Goal: Task Accomplishment & Management: Use online tool/utility

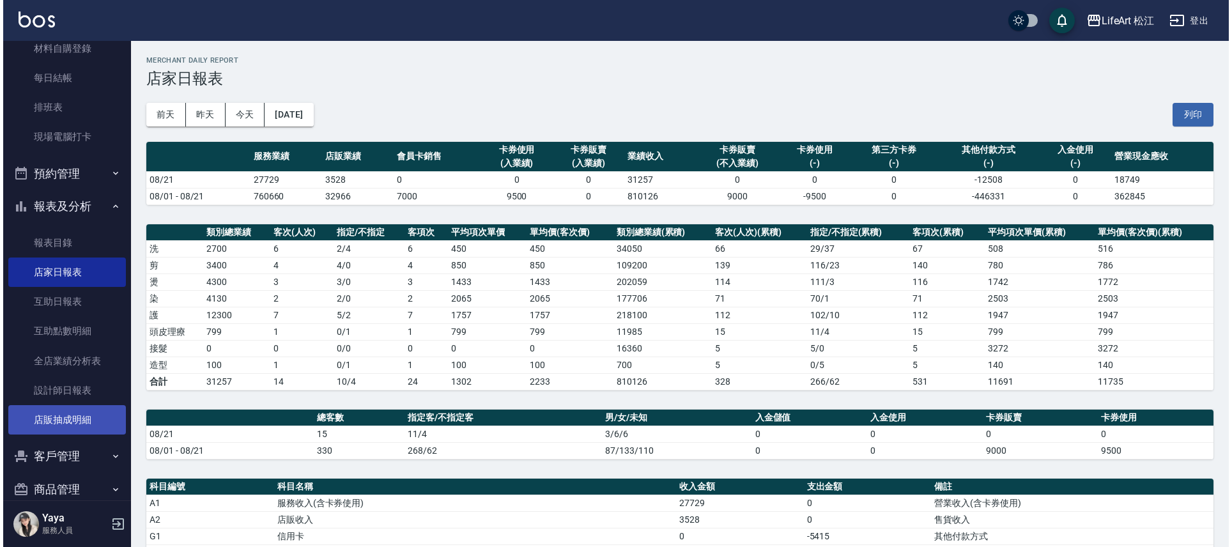
scroll to position [255, 0]
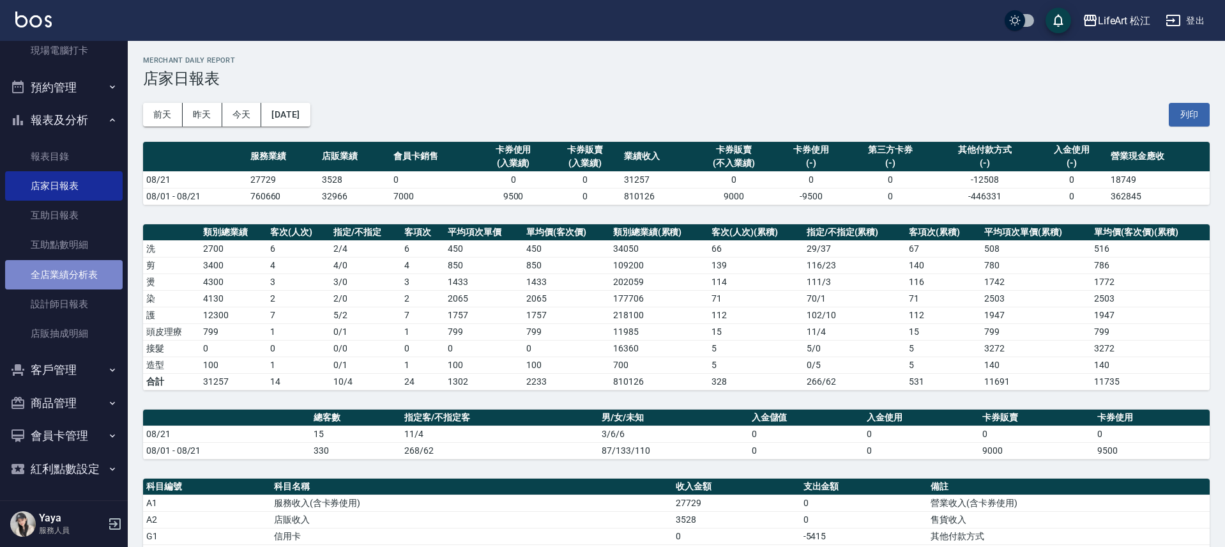
click at [74, 265] on link "全店業績分析表" at bounding box center [64, 274] width 118 height 29
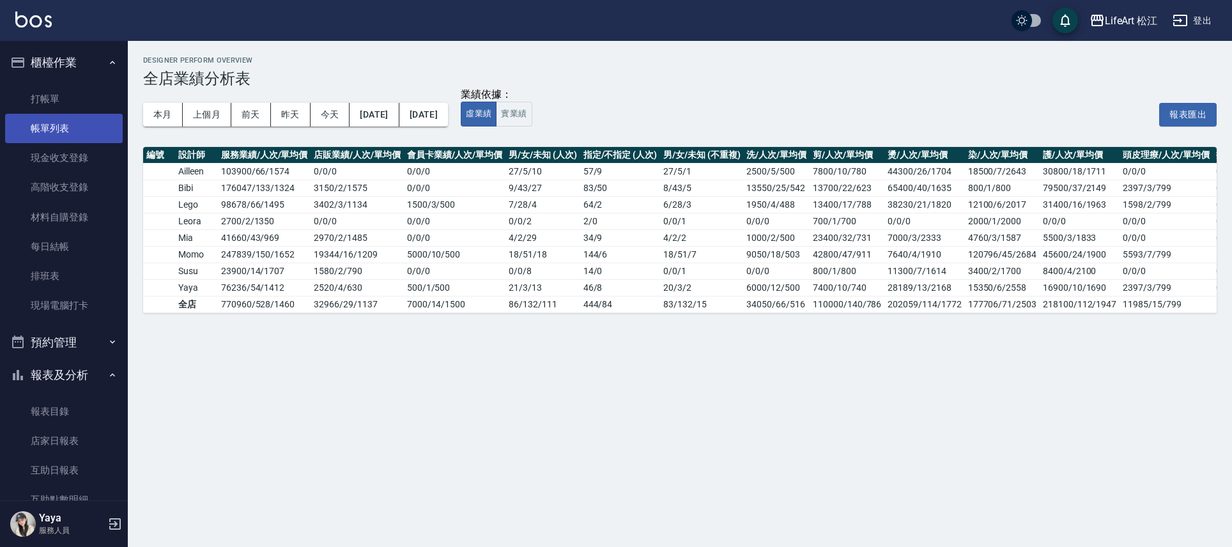
click at [70, 135] on link "帳單列表" at bounding box center [64, 128] width 118 height 29
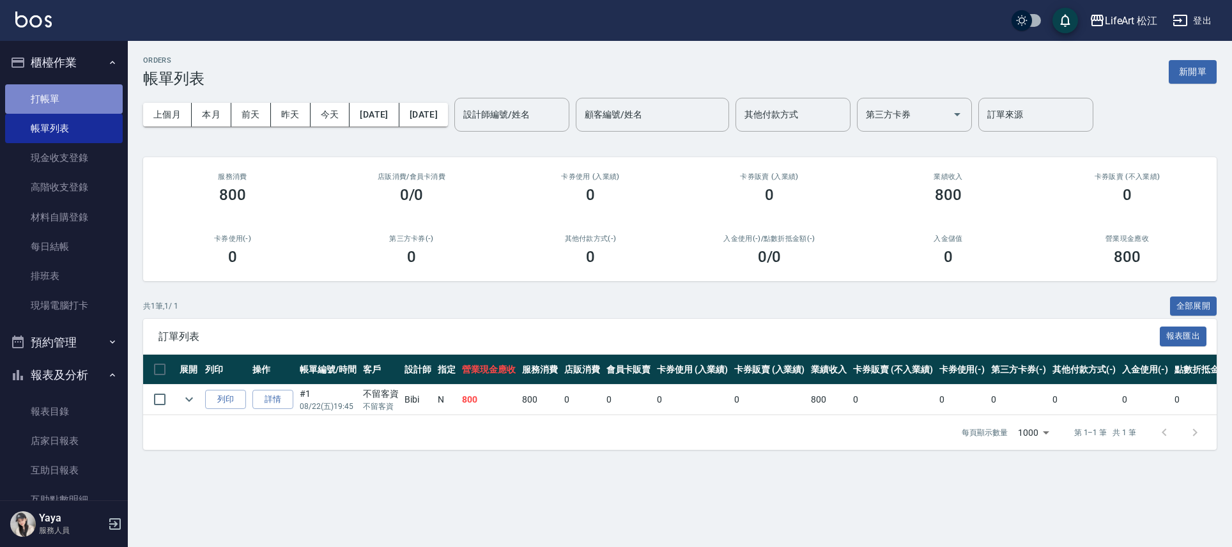
click at [70, 94] on link "打帳單" at bounding box center [64, 98] width 118 height 29
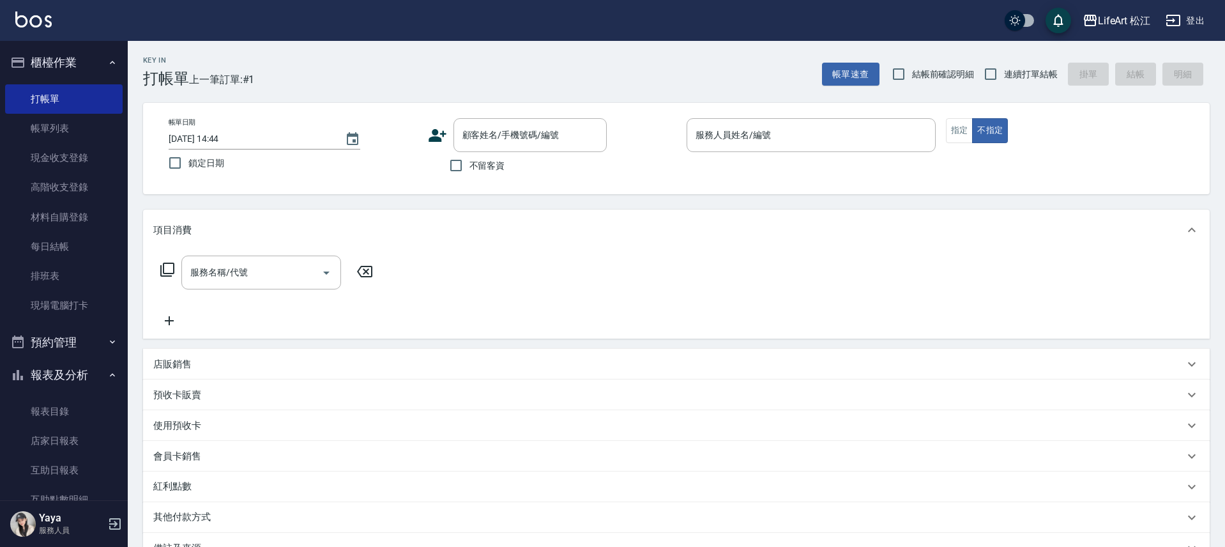
click at [425, 131] on div "帳單日期 [DATE] 14:44 鎖定日期 顧客姓名/手機號碼/編號 顧客姓名/手機號碼/編號 不留客資 服務人員姓名/編號 服務人員姓名/編號 指定 不指定" at bounding box center [676, 148] width 1036 height 61
click at [432, 128] on icon at bounding box center [437, 135] width 19 height 19
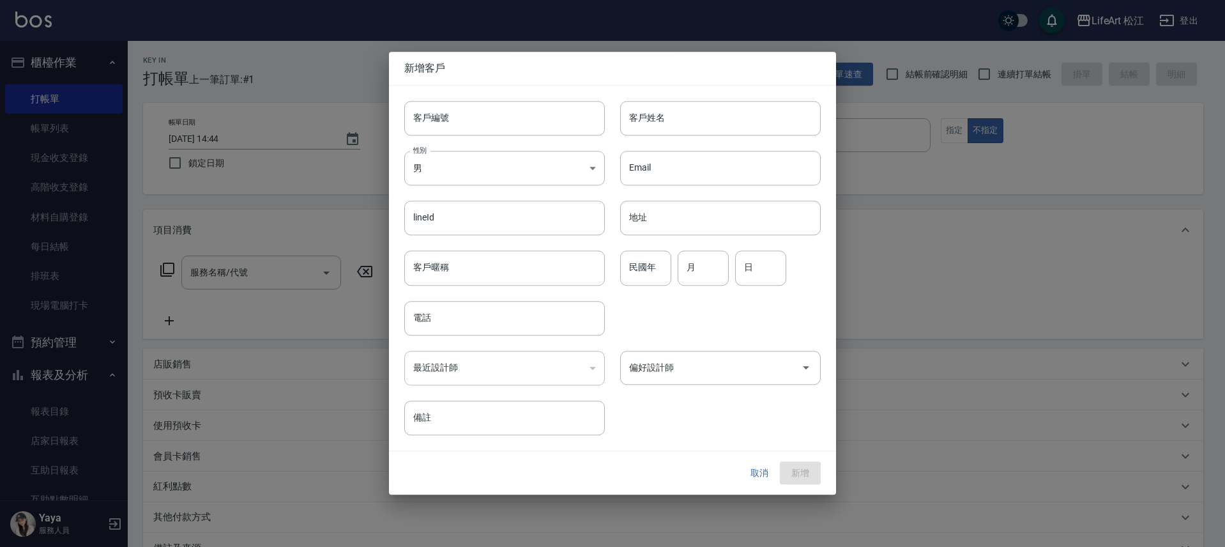
click at [432, 128] on input "客戶編號" at bounding box center [504, 118] width 201 height 35
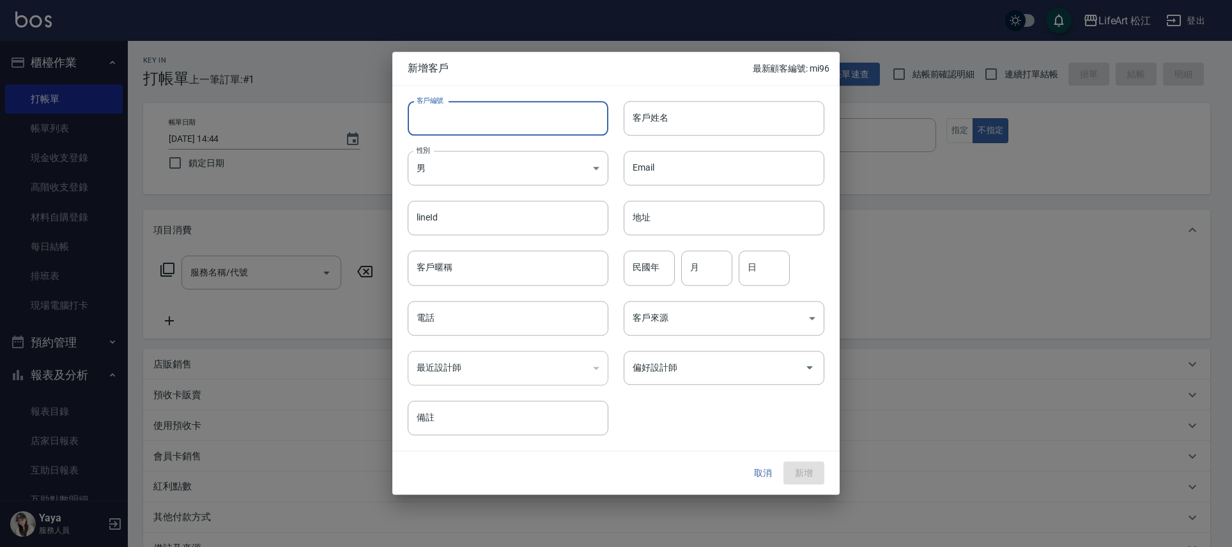
click at [733, 96] on div "客戶姓名 客戶姓名" at bounding box center [716, 111] width 216 height 50
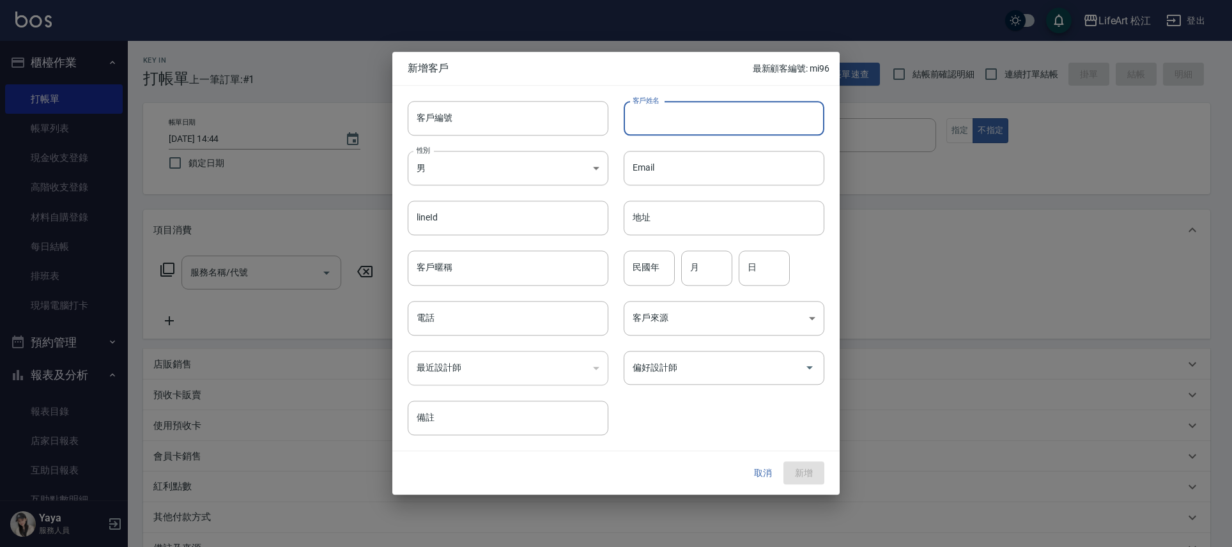
click at [722, 111] on input "客戶姓名" at bounding box center [724, 118] width 201 height 35
click at [764, 496] on div at bounding box center [616, 273] width 1232 height 547
click at [762, 479] on button "取消" at bounding box center [762, 473] width 41 height 24
